Goal: Task Accomplishment & Management: Use online tool/utility

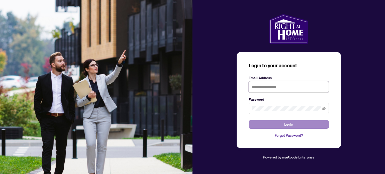
type input "**********"
click at [287, 125] on span "Login" at bounding box center [288, 124] width 9 height 8
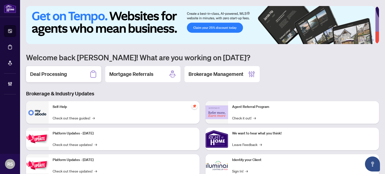
click at [47, 75] on h2 "Deal Processing" at bounding box center [48, 74] width 37 height 7
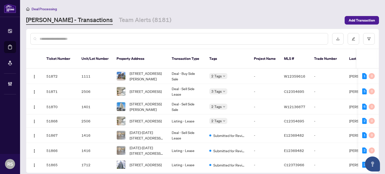
click at [82, 38] on input "text" at bounding box center [182, 39] width 284 height 6
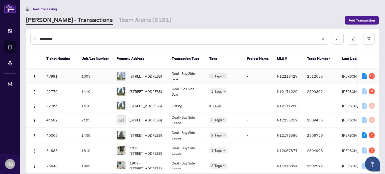
type input "*********"
click at [180, 69] on td "Deal - Buy Side Sale" at bounding box center [187, 76] width 38 height 15
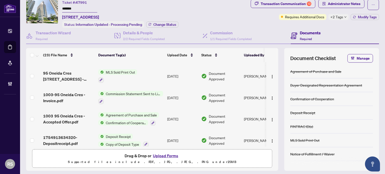
scroll to position [25, 0]
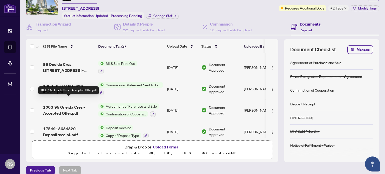
click at [60, 106] on span "1003 95 Oneida Cres - Accepted Offer.pdf" at bounding box center [68, 110] width 51 height 12
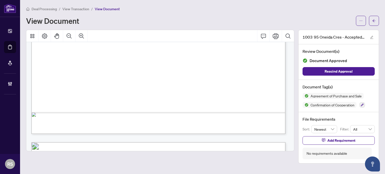
scroll to position [1152, 0]
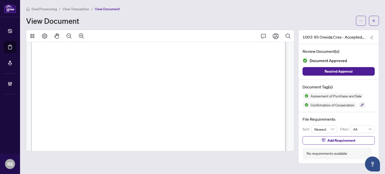
click at [381, 103] on main "Deal Processing / View Transaction / View Document View Document 1003 95 Oneida…" at bounding box center [202, 87] width 365 height 174
click at [70, 10] on span "View Transaction" at bounding box center [75, 9] width 27 height 5
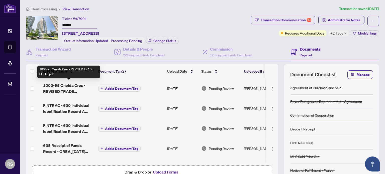
click at [67, 86] on span "1003-95 Oneida Cres - REVISED TRADE SHEET.pdf" at bounding box center [68, 88] width 51 height 12
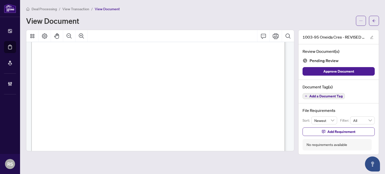
scroll to position [100, 0]
click at [381, 102] on main "Deal Processing / View Transaction / View Document View Document 1003-95 Oneida…" at bounding box center [202, 87] width 365 height 174
